Goal: Find specific page/section: Find specific page/section

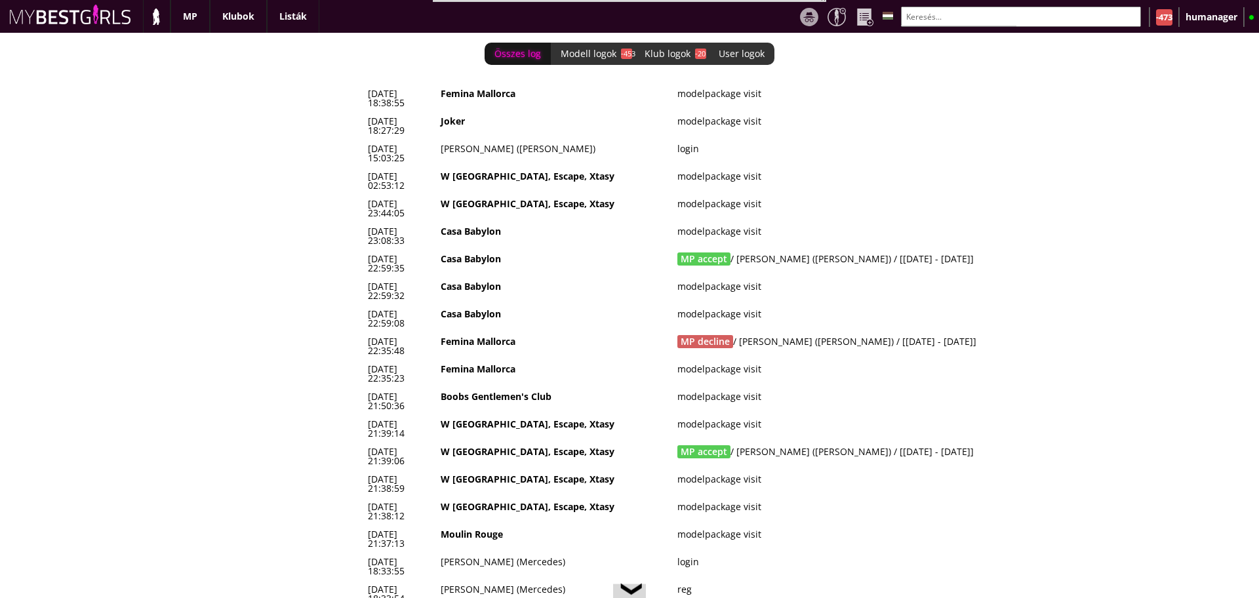
scroll to position [0, 5506]
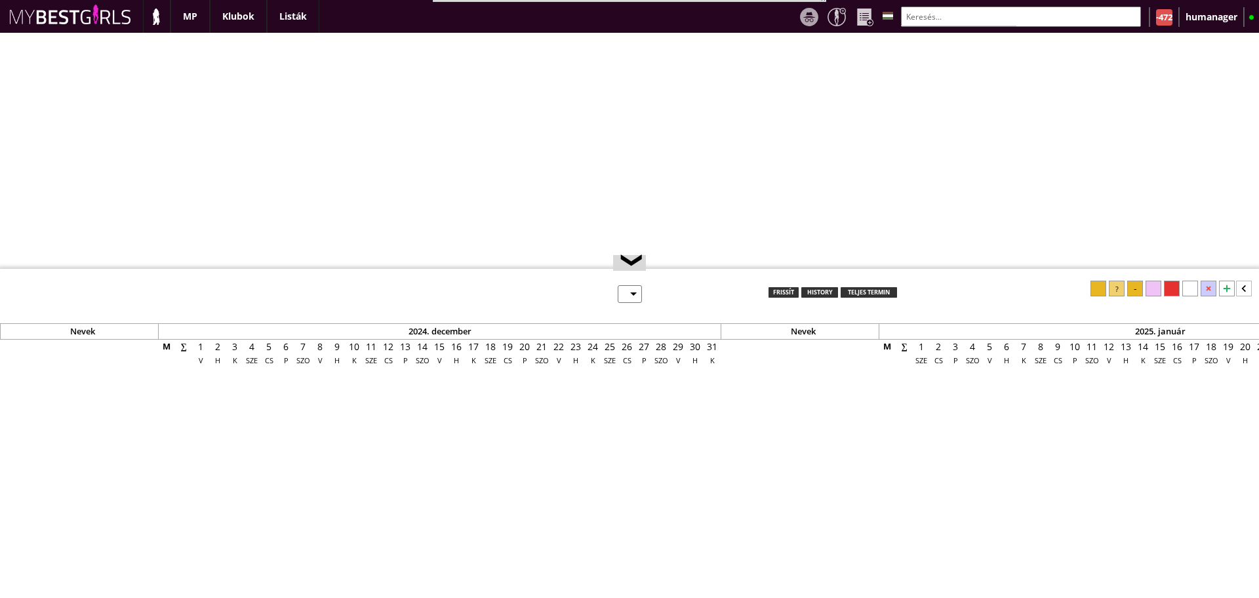
select select "0"
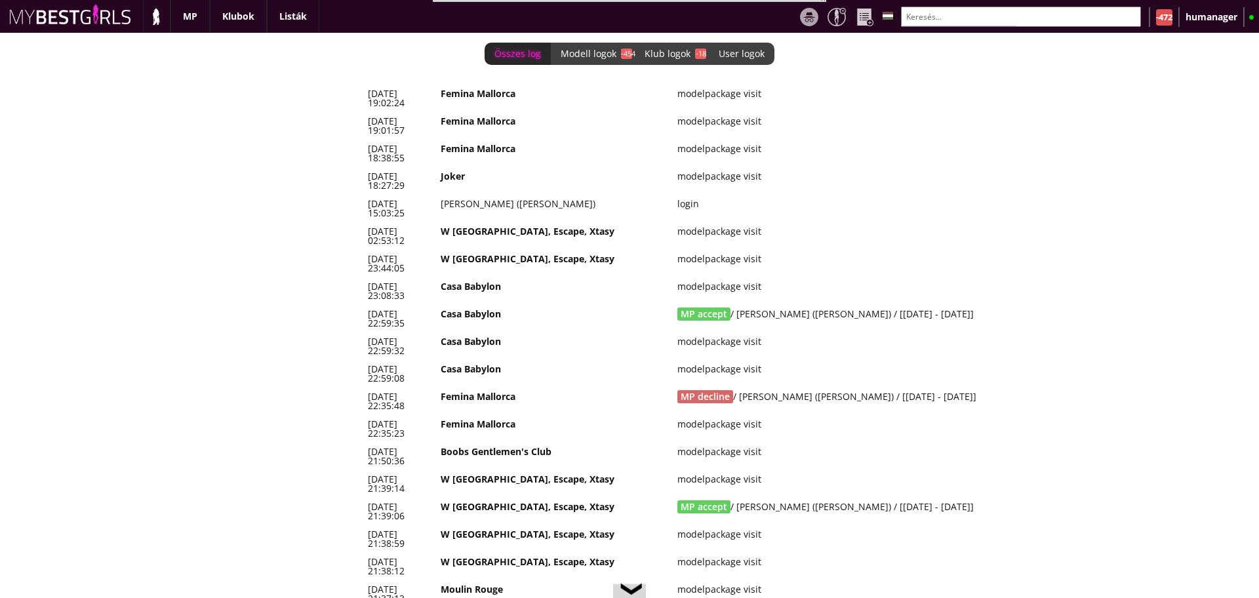
scroll to position [0, 5506]
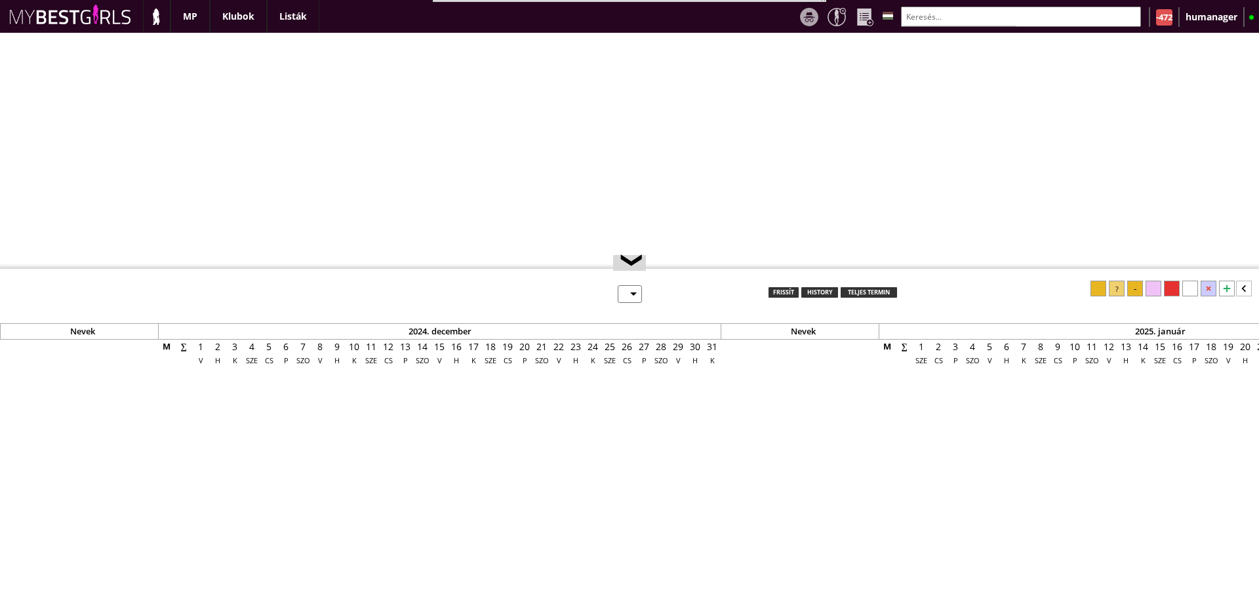
select select "0"
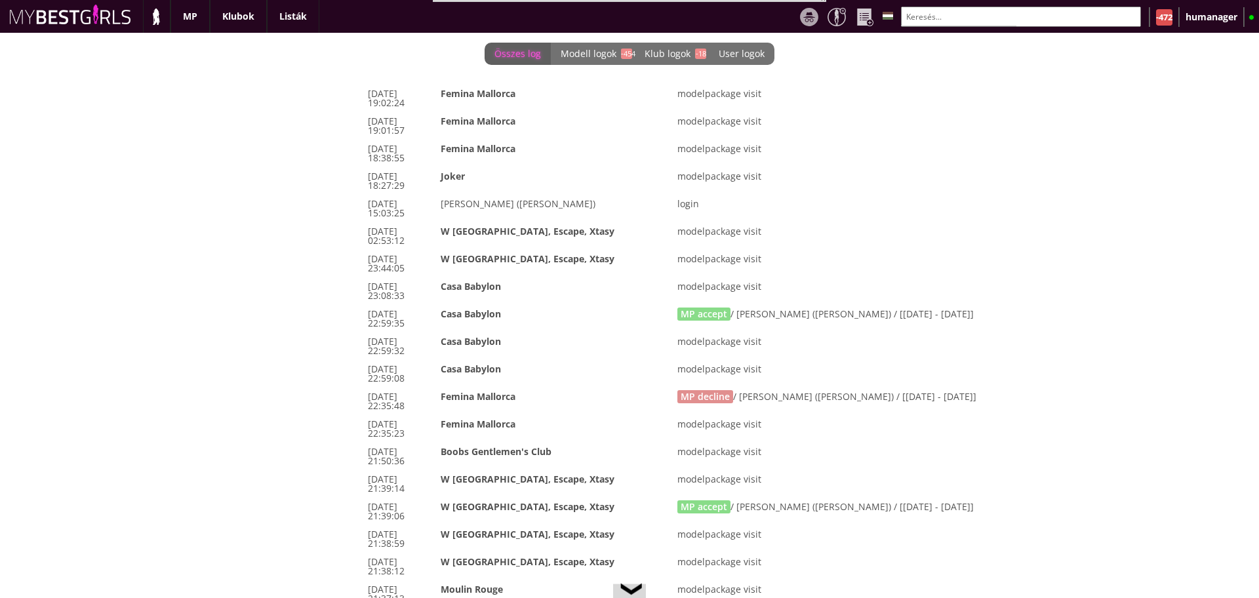
scroll to position [0, 5506]
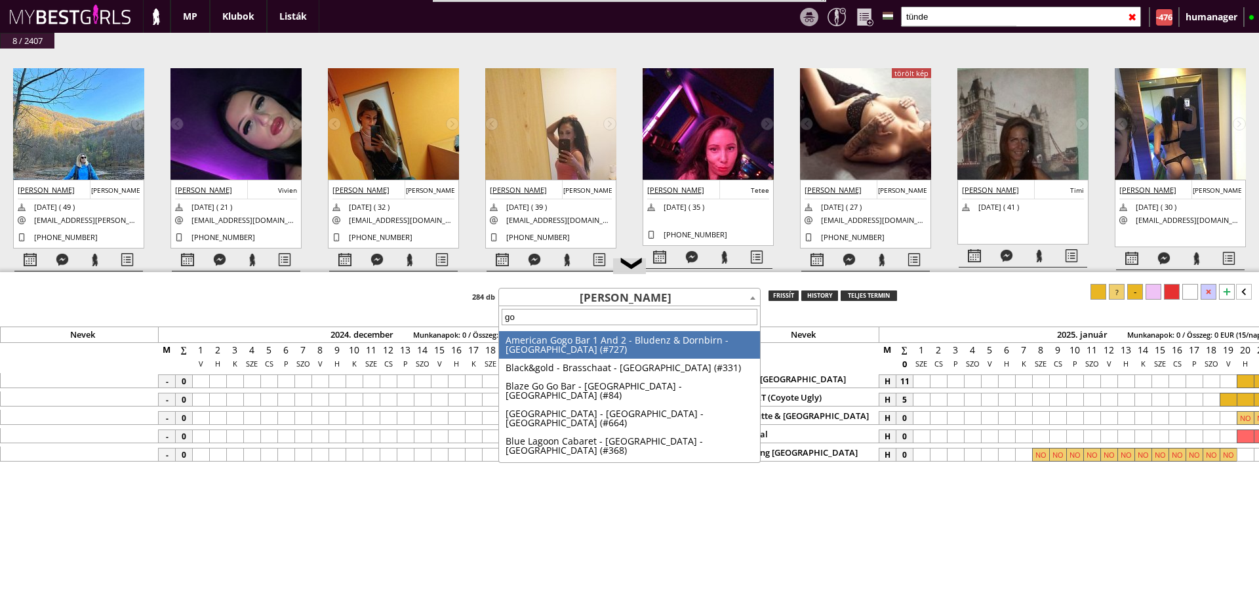
scroll to position [0, 6109]
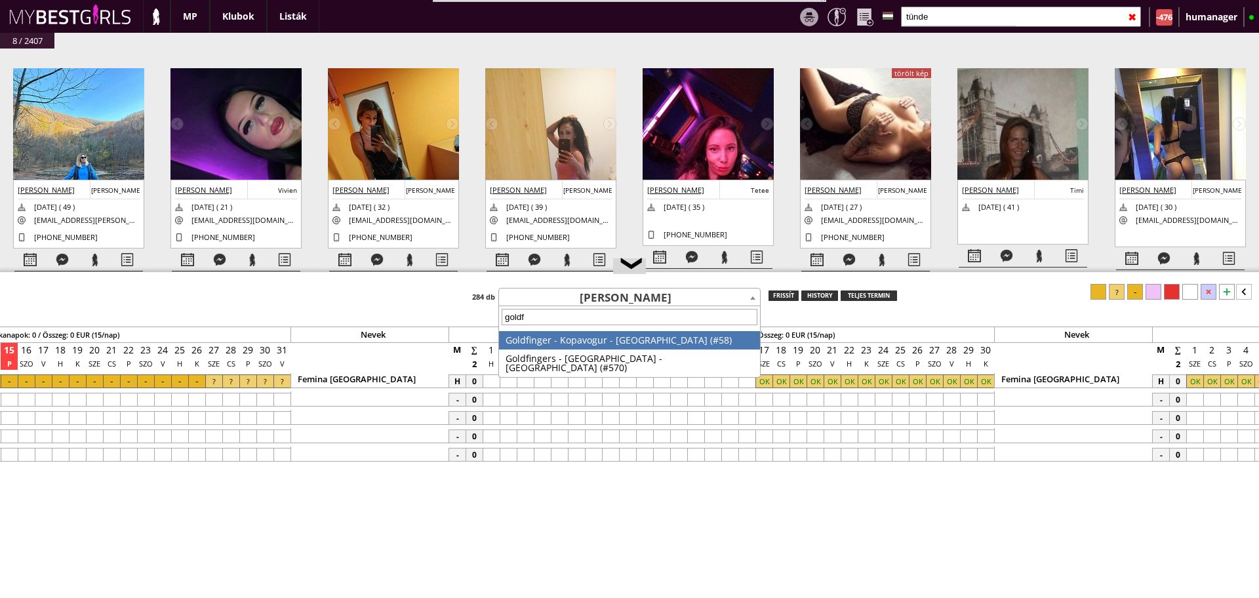
type input "goldfi"
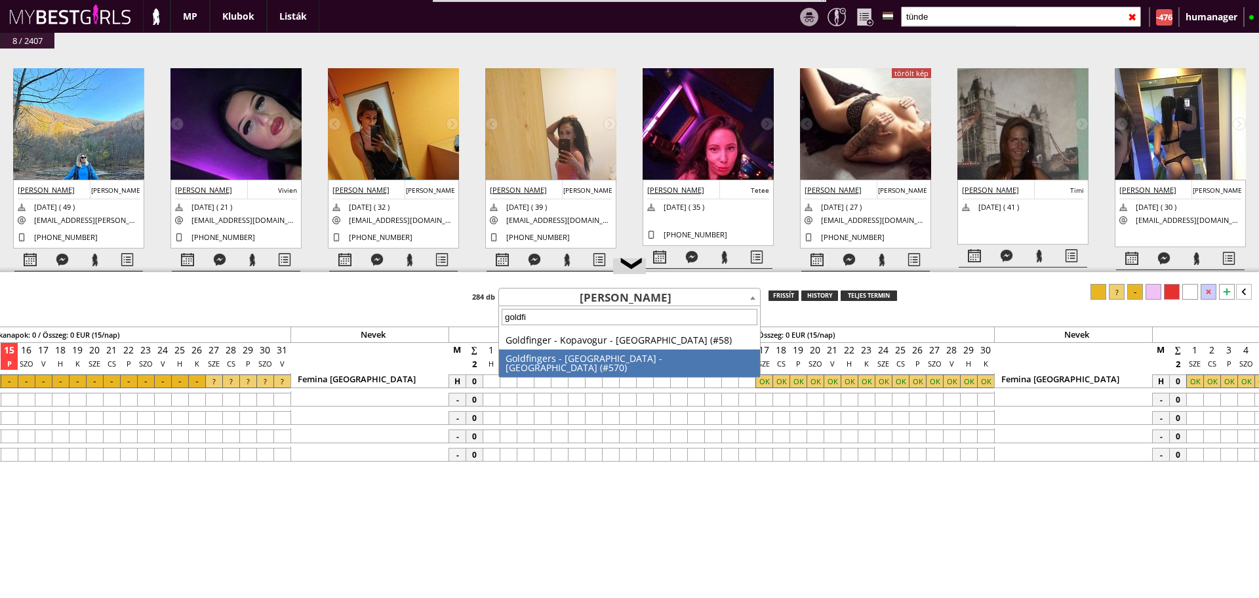
select select "570"
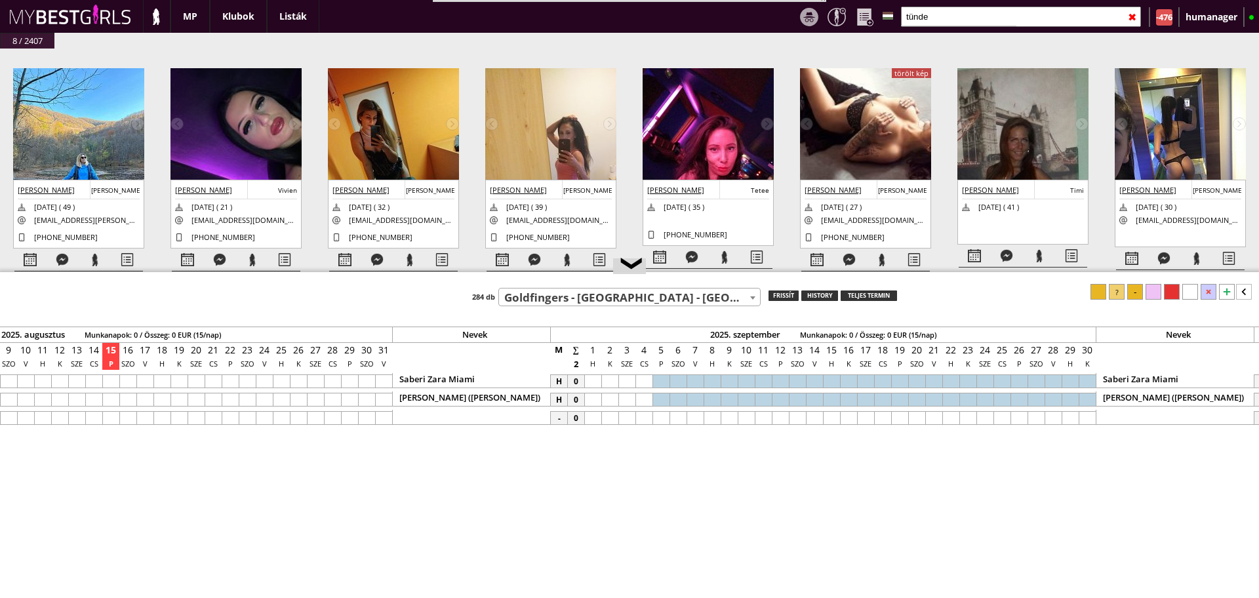
scroll to position [0, 6159]
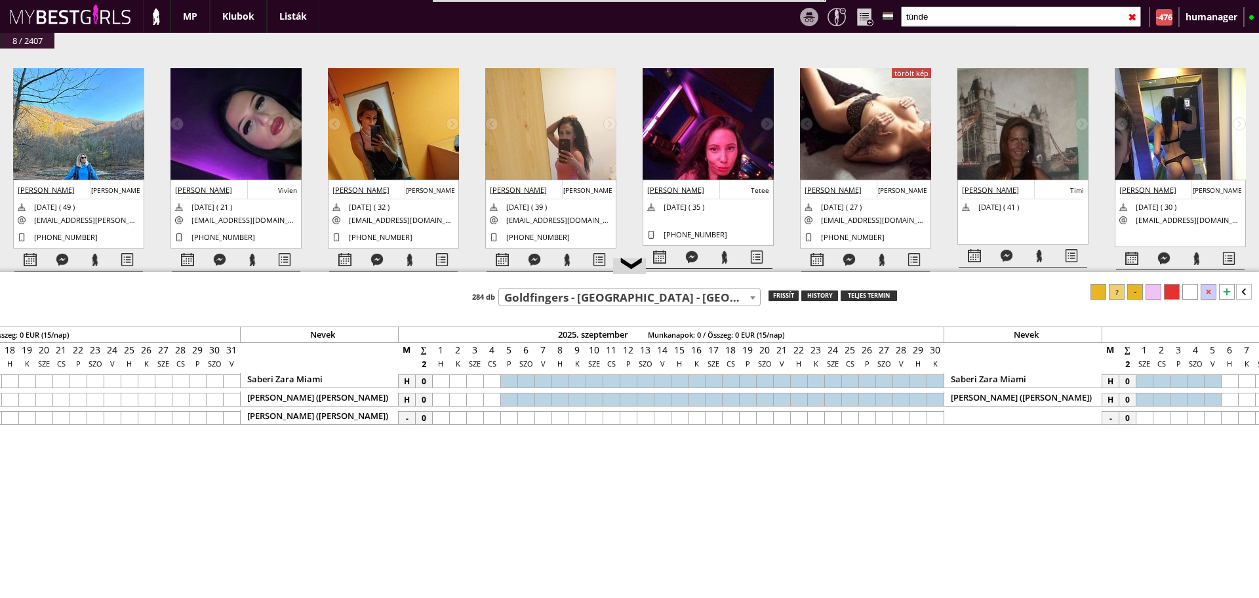
click at [529, 412] on div at bounding box center [525, 418] width 17 height 14
click at [711, 416] on div at bounding box center [713, 418] width 17 height 14
click at [700, 416] on div at bounding box center [696, 418] width 17 height 14
click at [1116, 288] on div at bounding box center [1117, 292] width 16 height 16
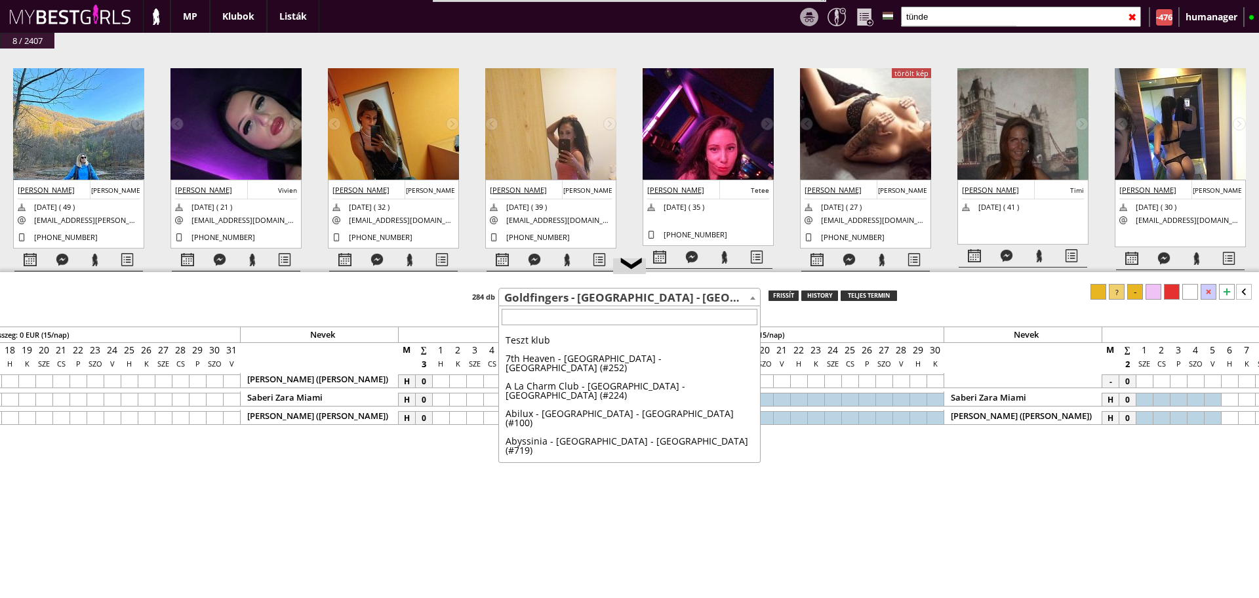
click at [631, 302] on span "Goldfingers - [GEOGRAPHIC_DATA] - [GEOGRAPHIC_DATA] (#570)" at bounding box center [629, 297] width 261 height 18
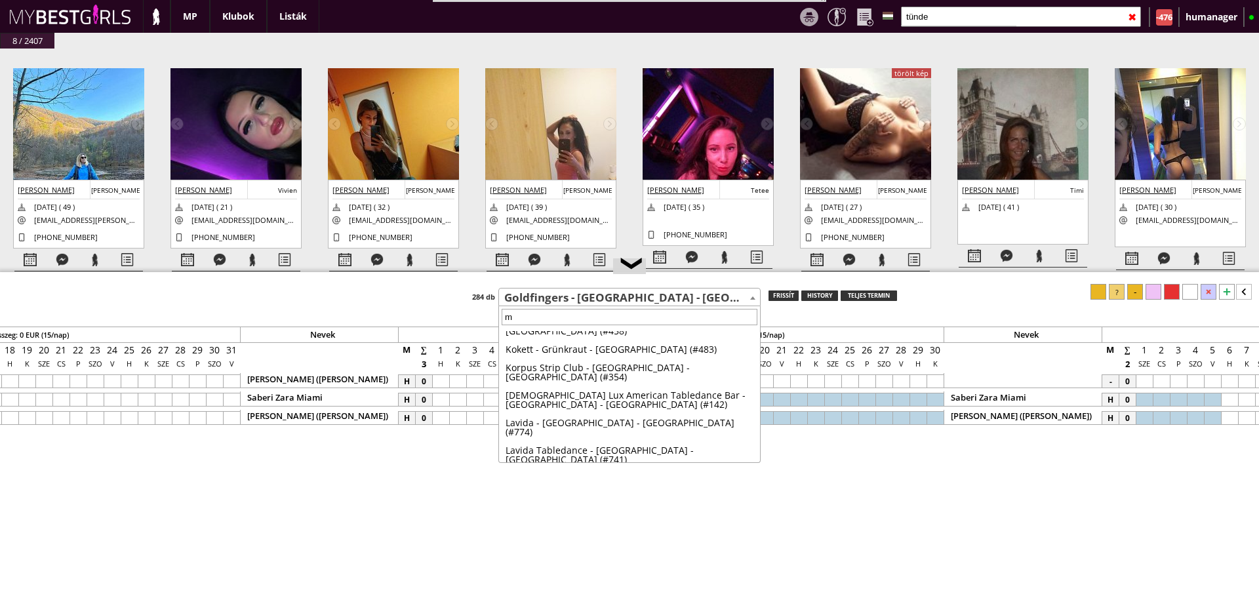
scroll to position [0, 0]
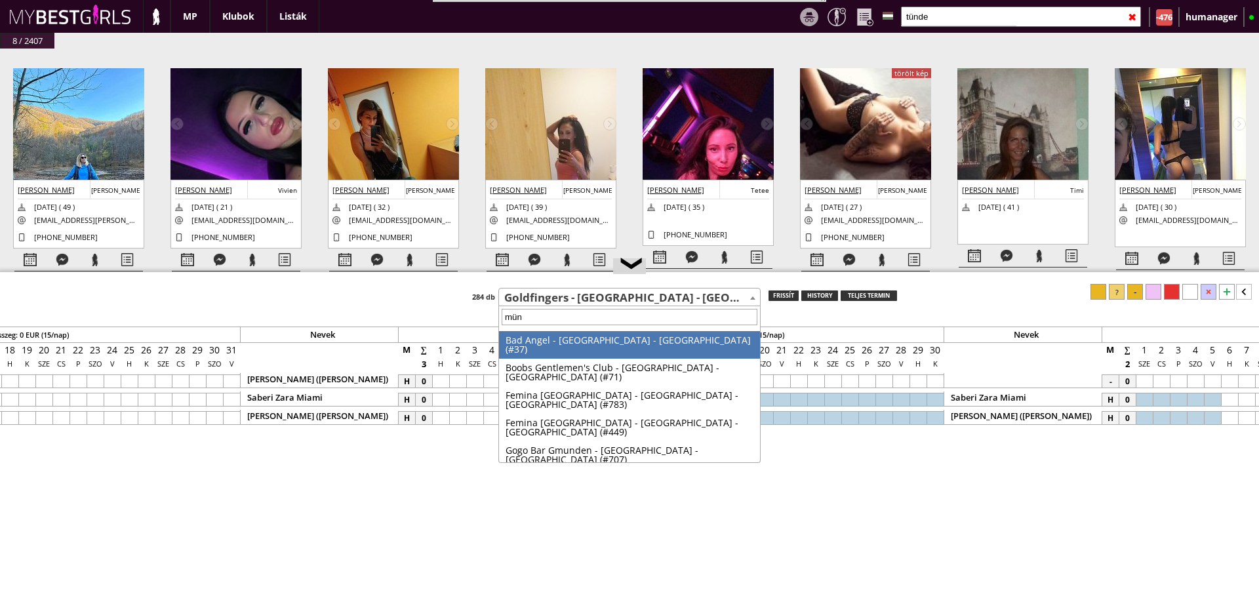
type input "münc"
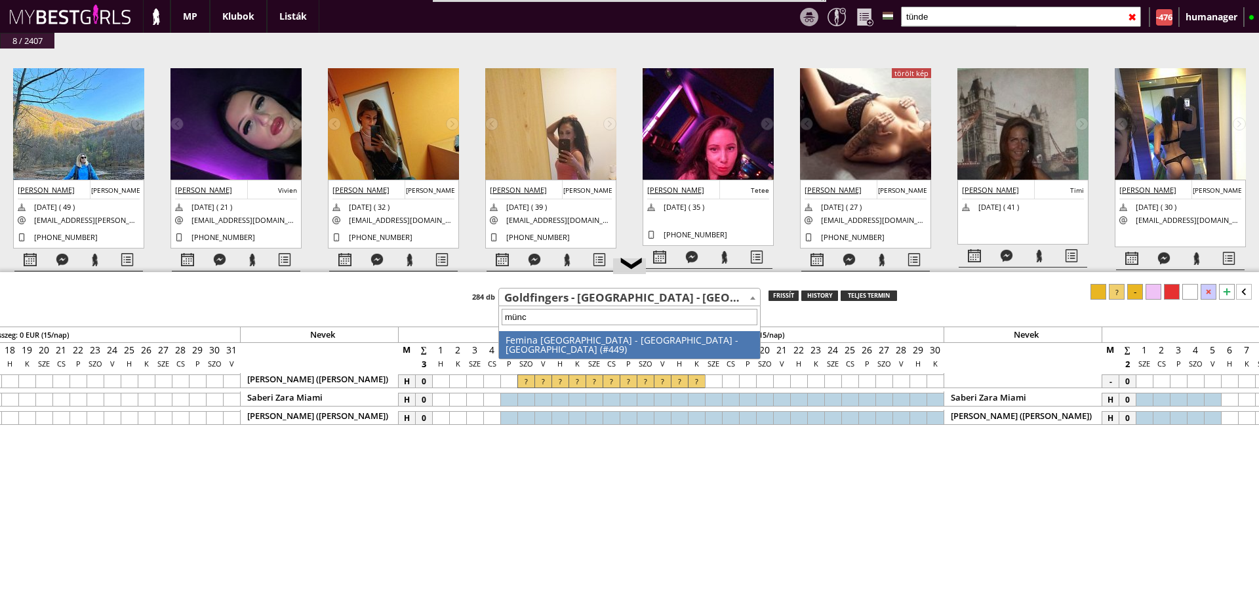
select select "449"
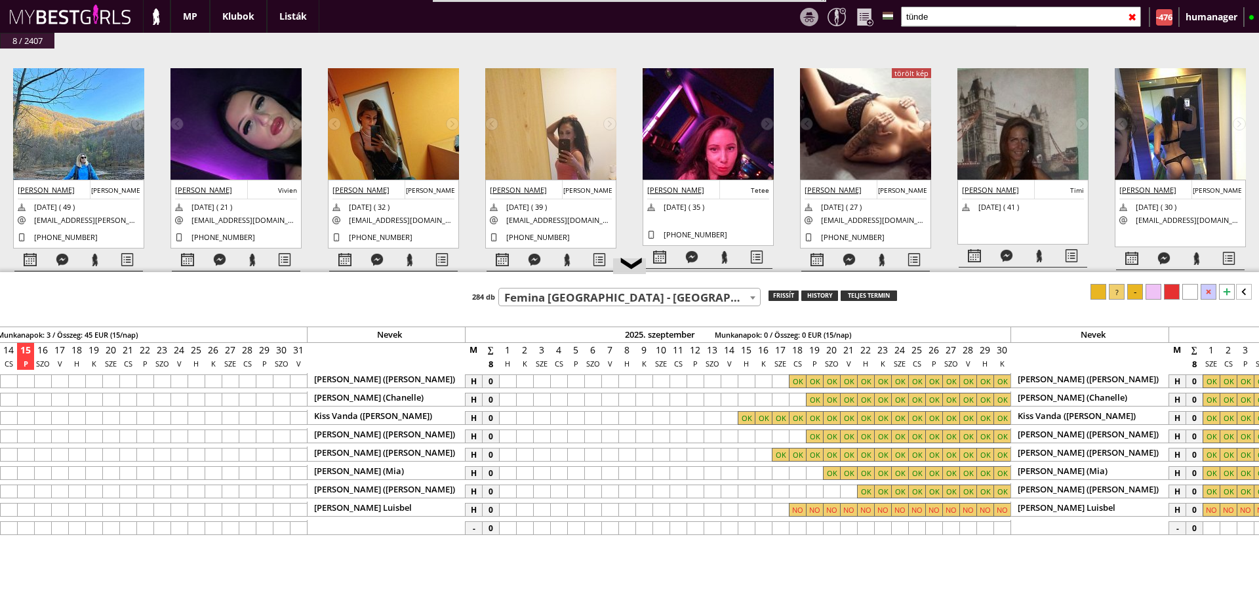
scroll to position [0, 6170]
